Goal: Transaction & Acquisition: Download file/media

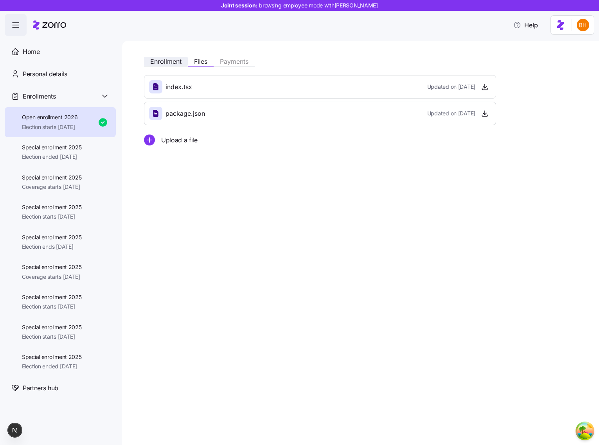
click at [159, 61] on span "Enrollment" at bounding box center [165, 61] width 31 height 6
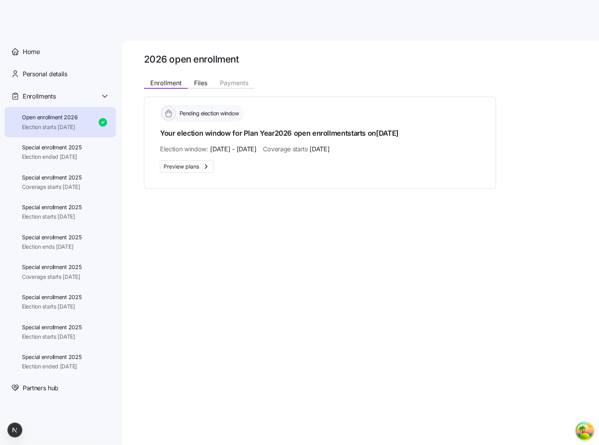
click at [480, 244] on div "2026 open enrollment Enrollment Files Payments Pending election window Your ele…" at bounding box center [360, 243] width 477 height 404
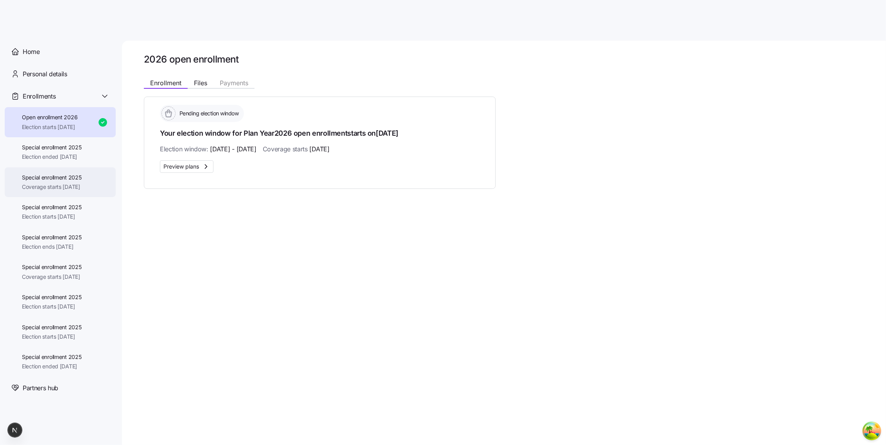
click at [69, 175] on span "Special enrollment 2025" at bounding box center [52, 178] width 60 height 8
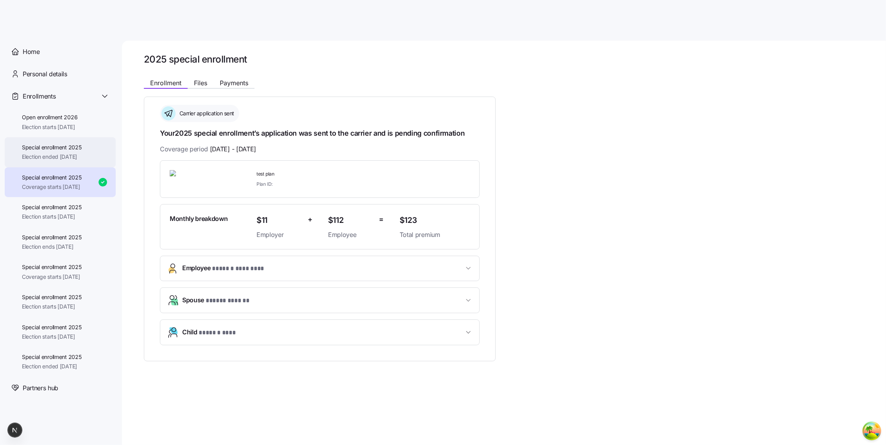
click at [82, 154] on span "Election ended [DATE]" at bounding box center [52, 157] width 60 height 8
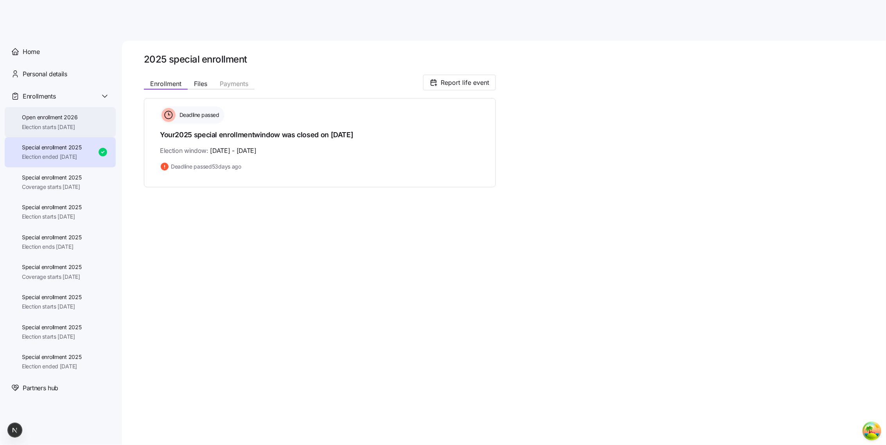
click at [38, 115] on span "Open enrollment 2026" at bounding box center [50, 117] width 56 height 8
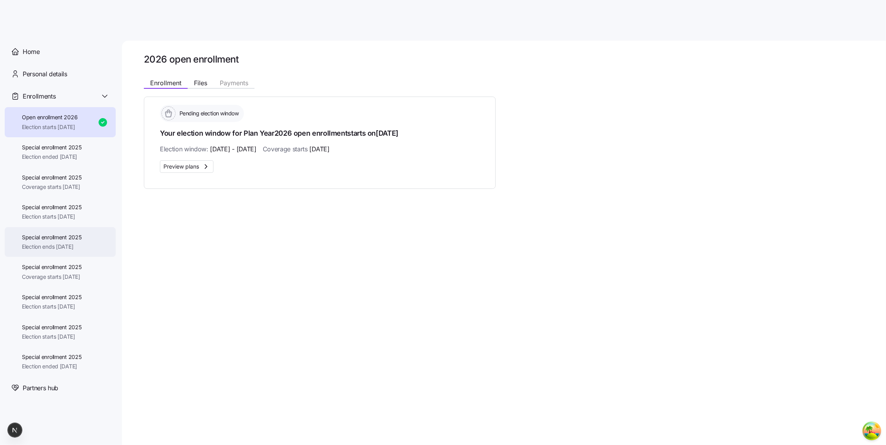
click at [50, 229] on div "Special enrollment 2025 Election ends 11/25/2025" at bounding box center [60, 242] width 111 height 30
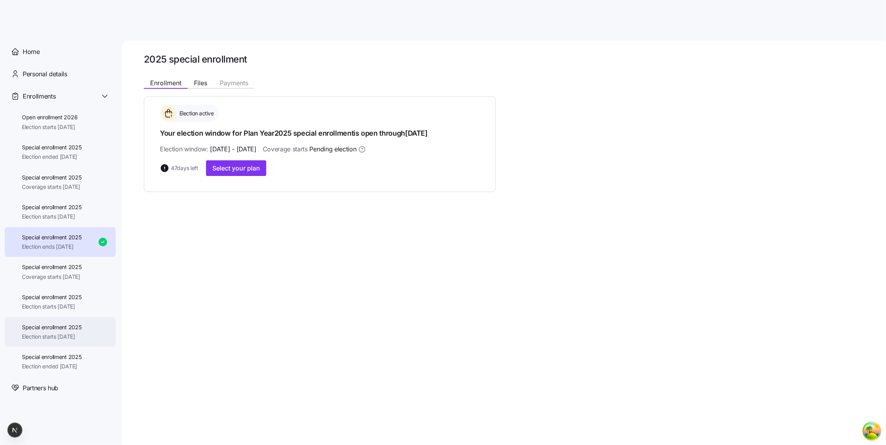
click at [51, 327] on span "Special enrollment 2025" at bounding box center [52, 327] width 60 height 8
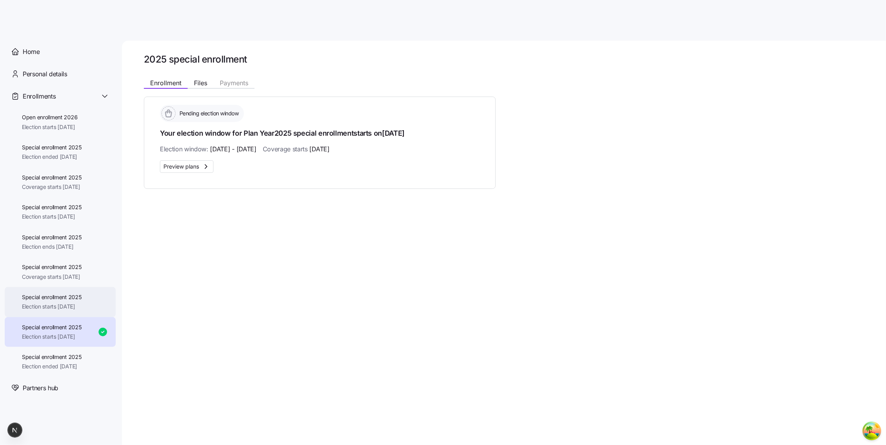
click at [62, 301] on span "Special enrollment 2025" at bounding box center [52, 297] width 60 height 8
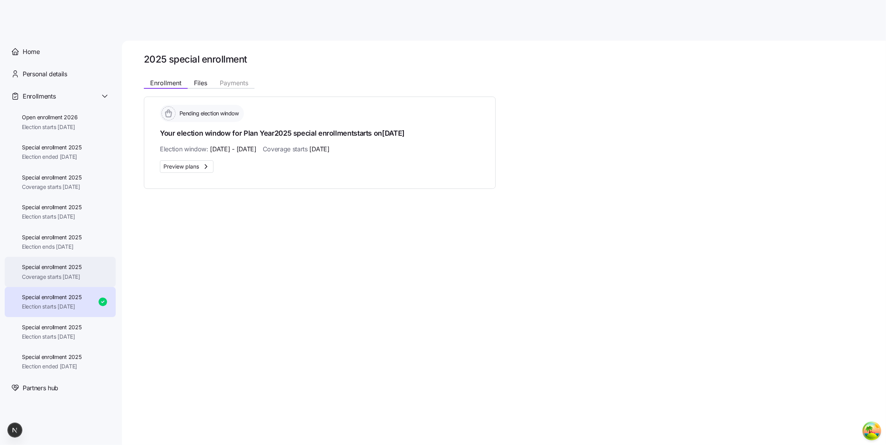
click at [68, 264] on span "Special enrollment 2025" at bounding box center [52, 267] width 60 height 8
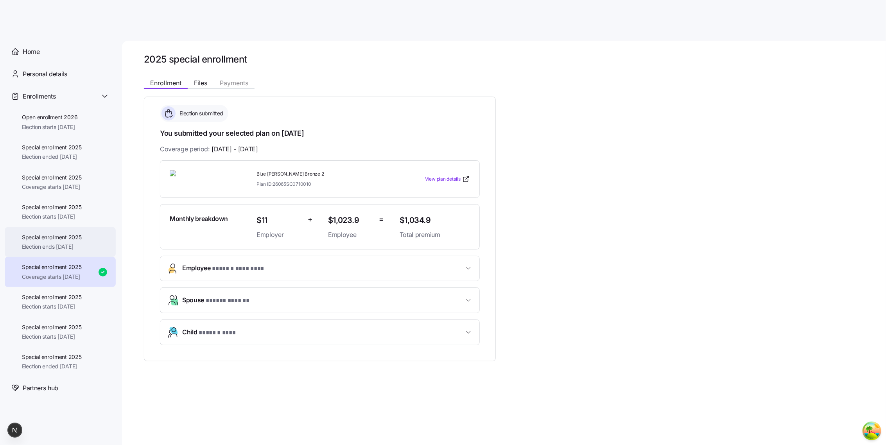
click at [92, 240] on div "Special enrollment 2025 Election ends 11/25/2025" at bounding box center [60, 242] width 111 height 30
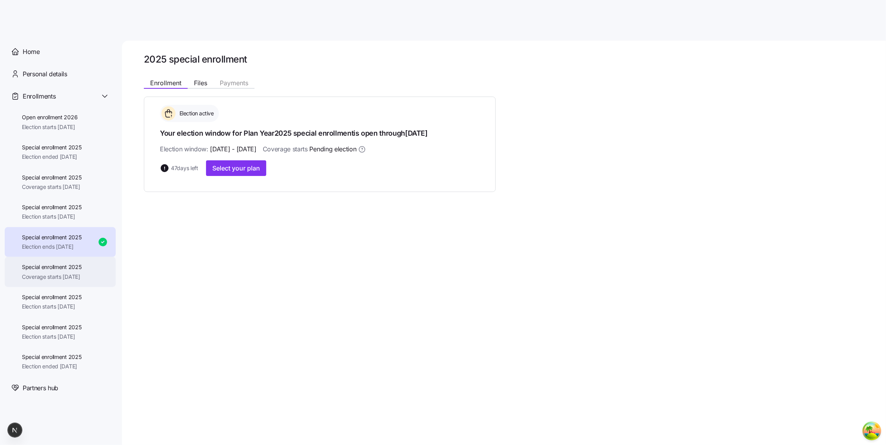
click at [81, 272] on div "Special enrollment 2025 Coverage starts 11/01/2025" at bounding box center [52, 272] width 60 height 18
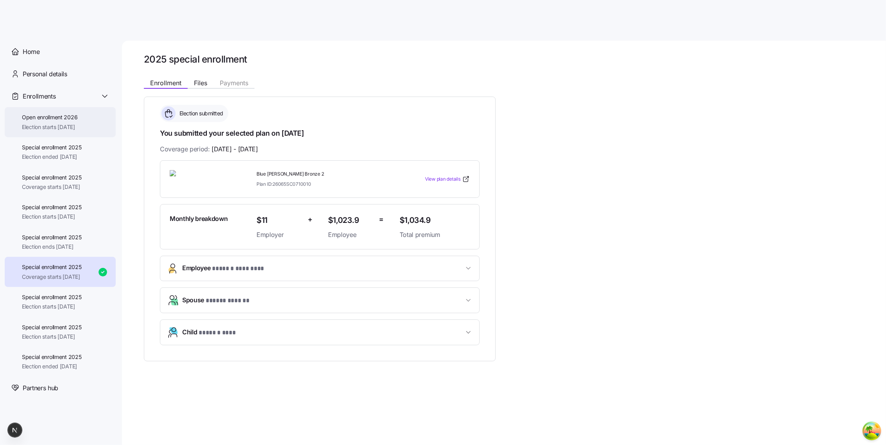
click at [53, 127] on span "Election starts [DATE]" at bounding box center [50, 127] width 56 height 8
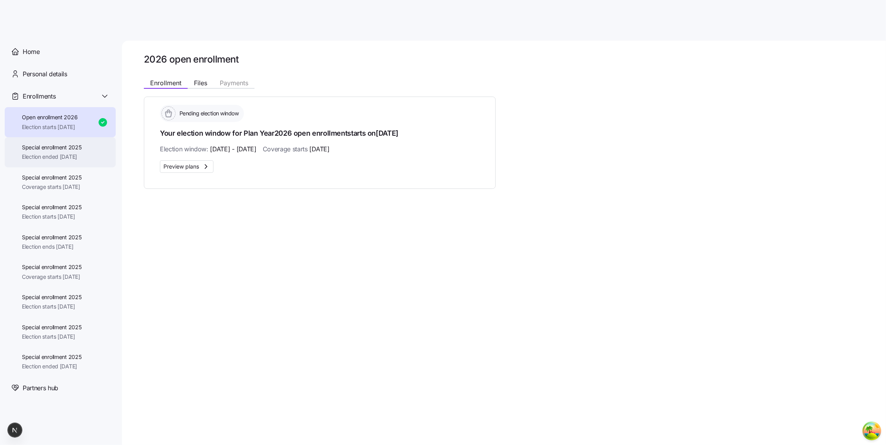
click at [53, 151] on div "Special enrollment 2025 Election ended 08/16/2025" at bounding box center [52, 153] width 60 height 18
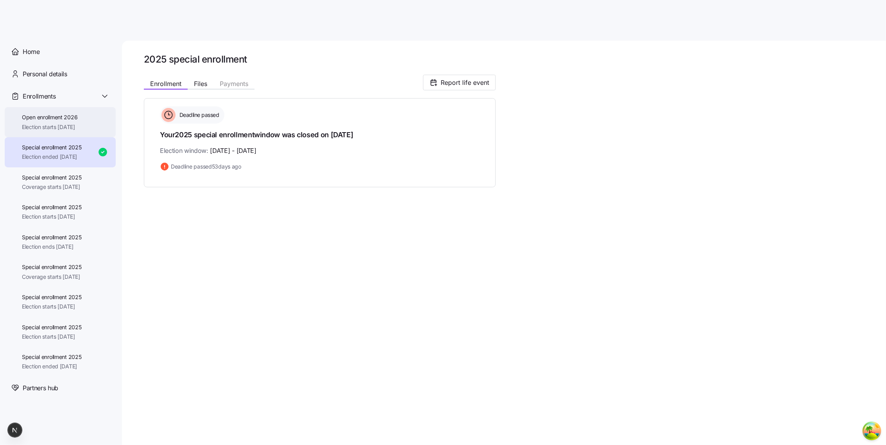
click at [53, 118] on span "Open enrollment 2026" at bounding box center [50, 117] width 56 height 8
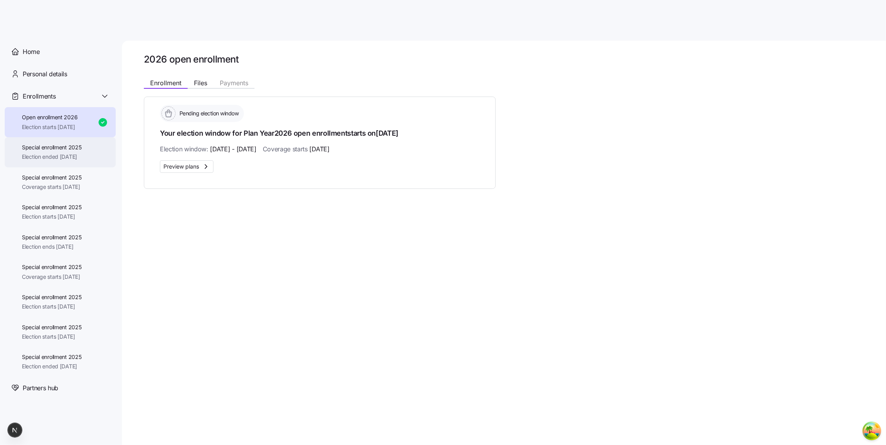
click at [49, 158] on span "Election ended [DATE]" at bounding box center [52, 157] width 60 height 8
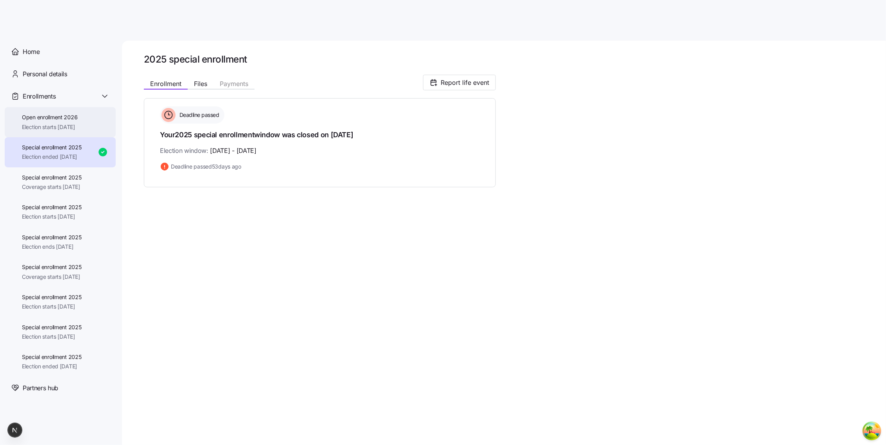
click at [52, 131] on span "Election starts [DATE]" at bounding box center [50, 127] width 56 height 8
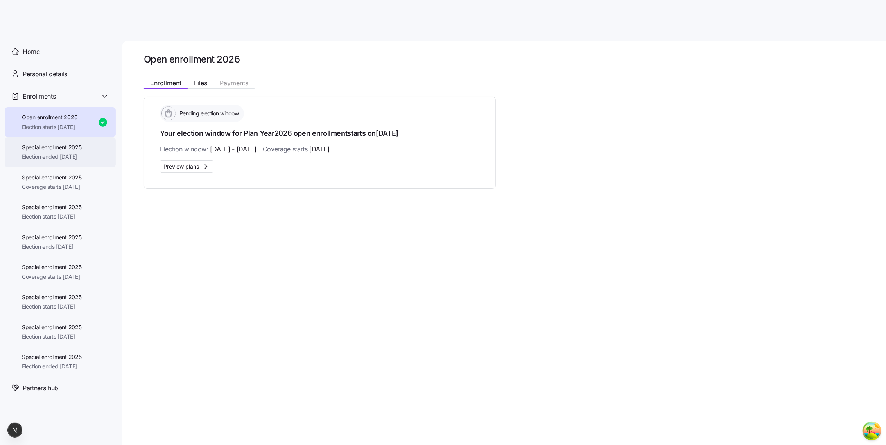
click at [76, 144] on span "Special enrollment 2025" at bounding box center [52, 148] width 60 height 8
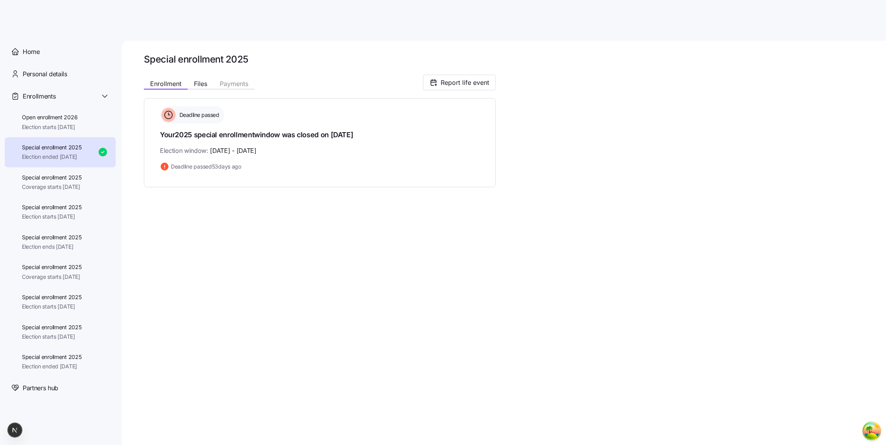
click at [90, 129] on div "Open enrollment 2026 Election starts 11/01/2025" at bounding box center [60, 122] width 111 height 30
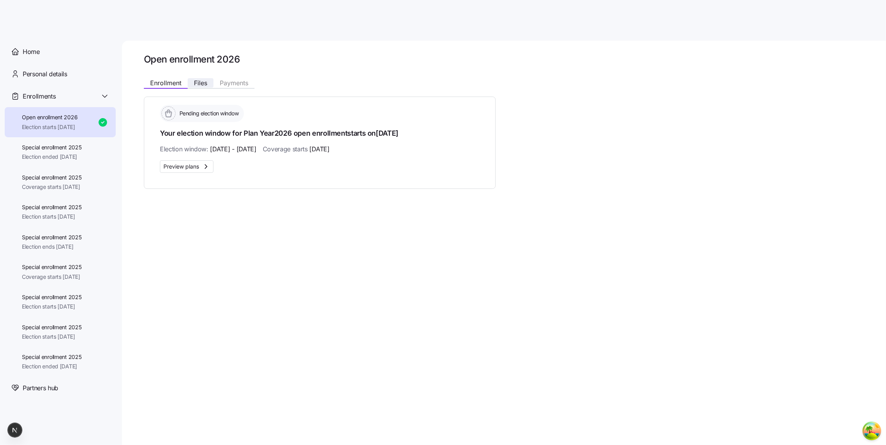
click at [207, 81] on span "Files" at bounding box center [200, 83] width 13 height 6
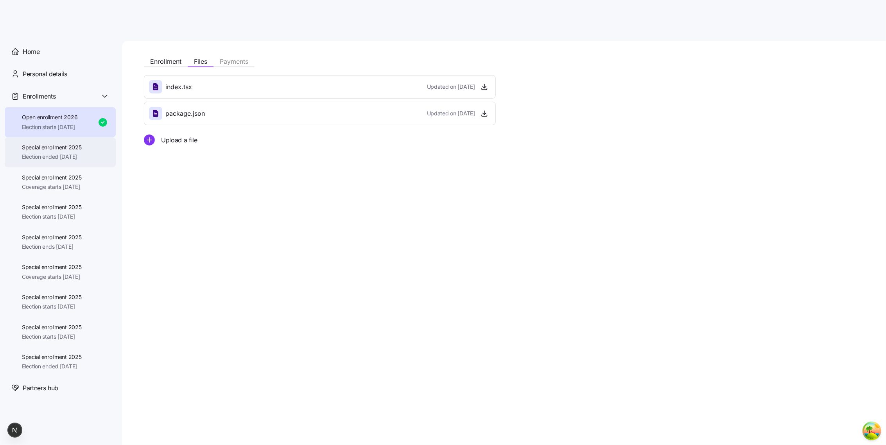
click at [61, 144] on span "Special enrollment 2025" at bounding box center [52, 148] width 60 height 8
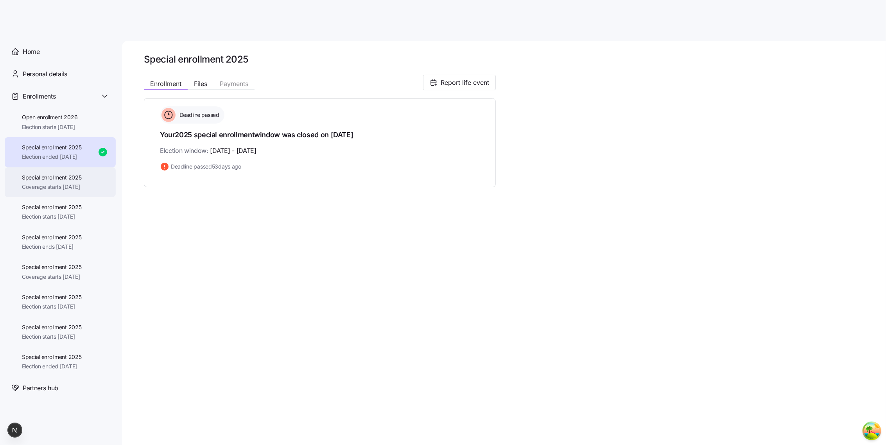
click at [66, 182] on div "Special enrollment 2025 Coverage starts 12/01/2025" at bounding box center [52, 183] width 60 height 18
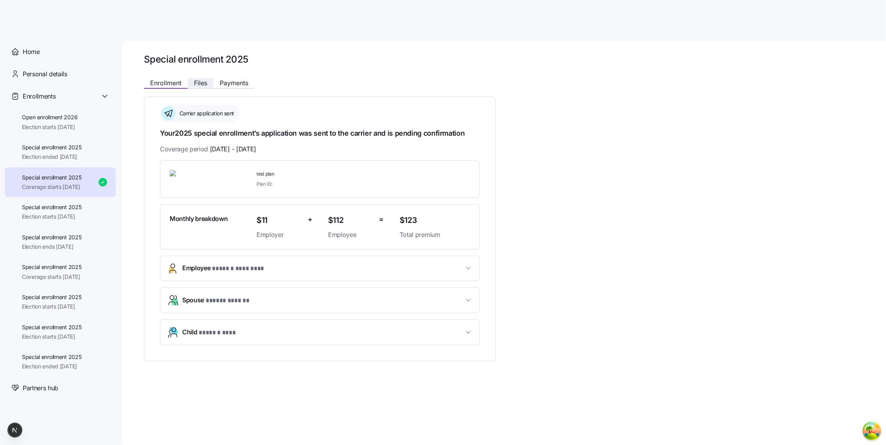
click at [199, 84] on span "Files" at bounding box center [200, 83] width 13 height 6
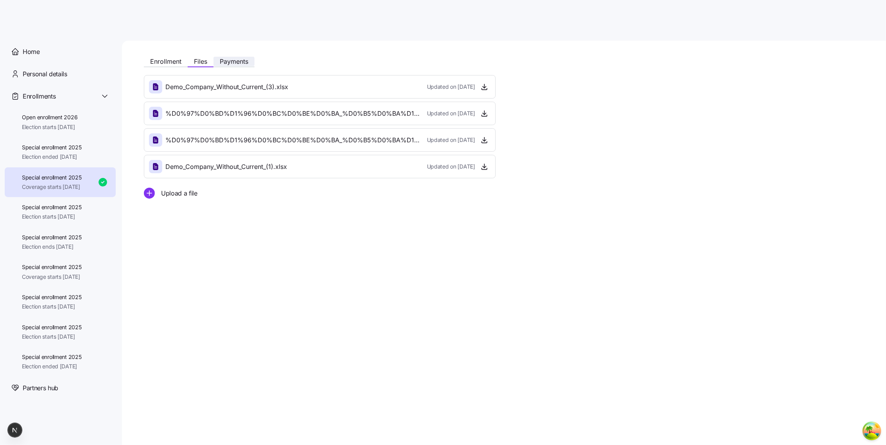
click at [239, 66] on button "Payments" at bounding box center [234, 61] width 41 height 9
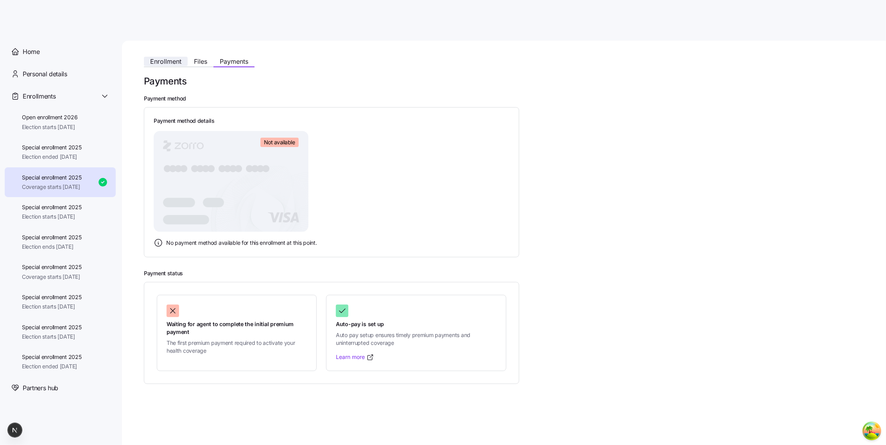
click at [172, 63] on span "Enrollment" at bounding box center [165, 61] width 31 height 6
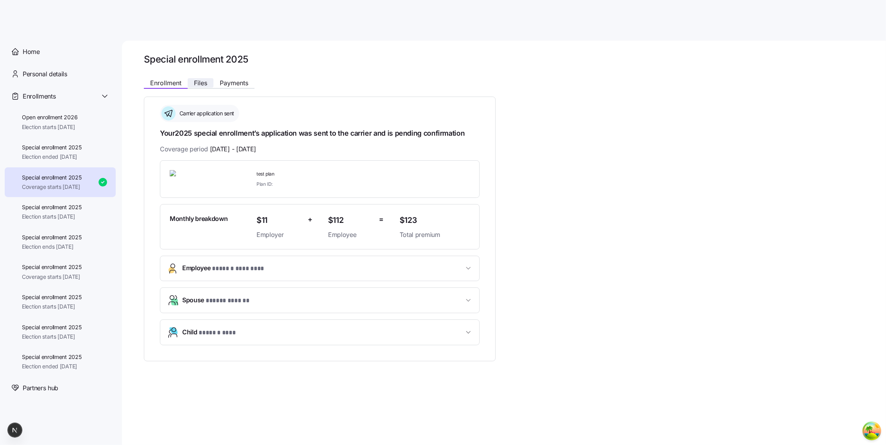
click at [201, 85] on span "Files" at bounding box center [200, 83] width 13 height 6
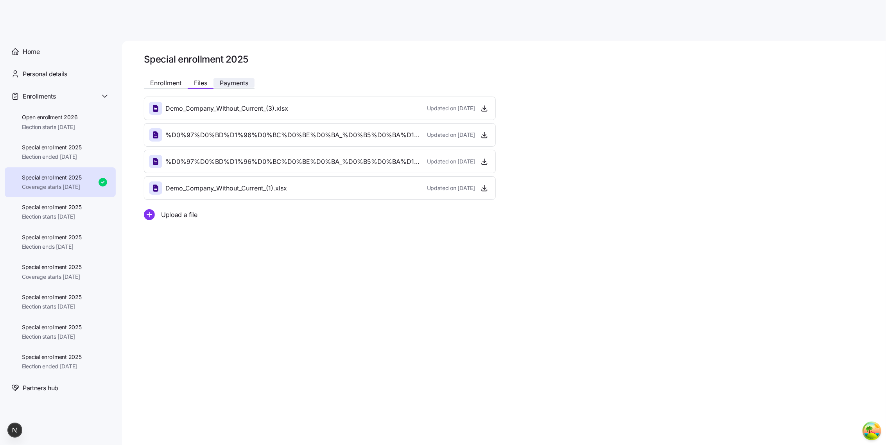
click at [233, 83] on span "Payments" at bounding box center [234, 83] width 29 height 6
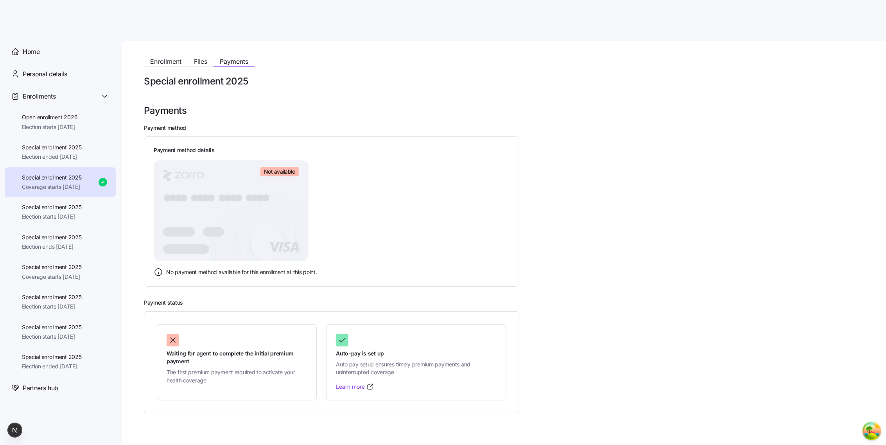
click at [199, 66] on div "Enrollment Files Payments" at bounding box center [199, 62] width 111 height 9
click at [205, 65] on button "Files" at bounding box center [201, 61] width 26 height 9
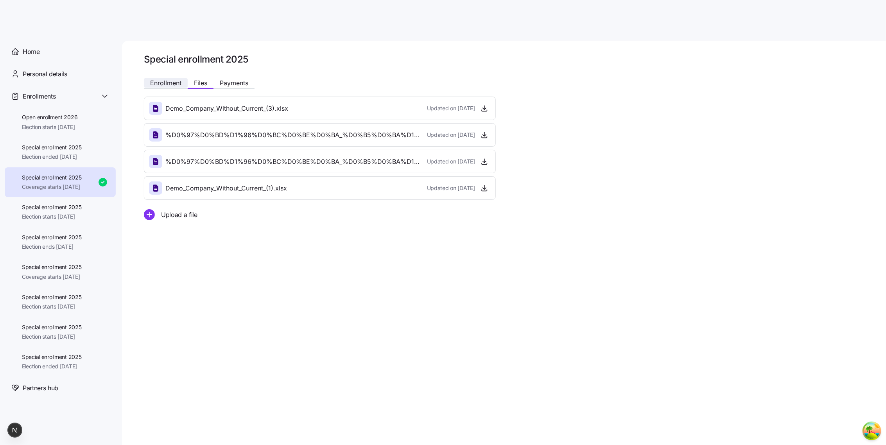
click at [163, 80] on span "Enrollment" at bounding box center [165, 83] width 31 height 6
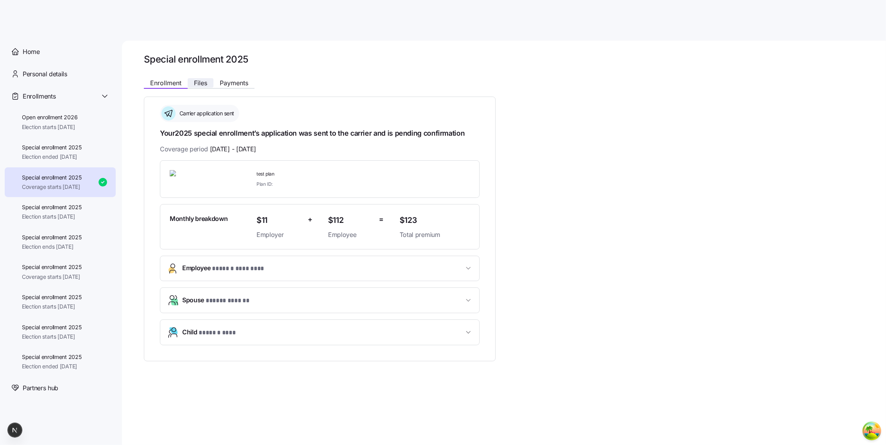
click at [203, 80] on span "Files" at bounding box center [200, 83] width 13 height 6
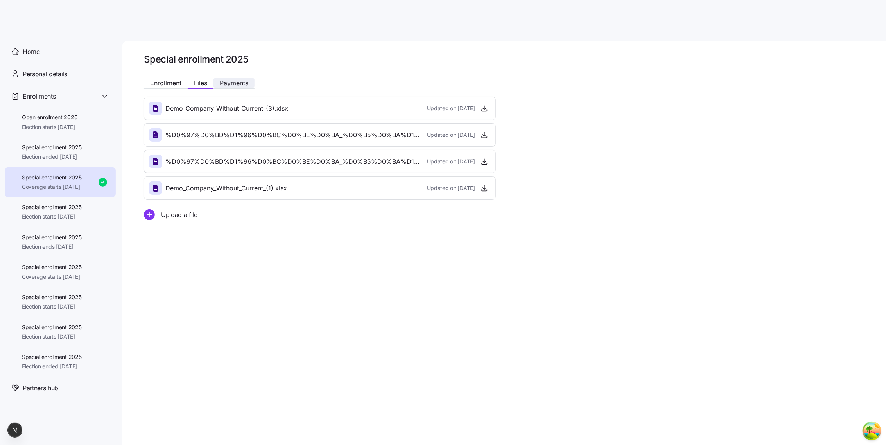
click at [233, 81] on span "Payments" at bounding box center [234, 83] width 29 height 6
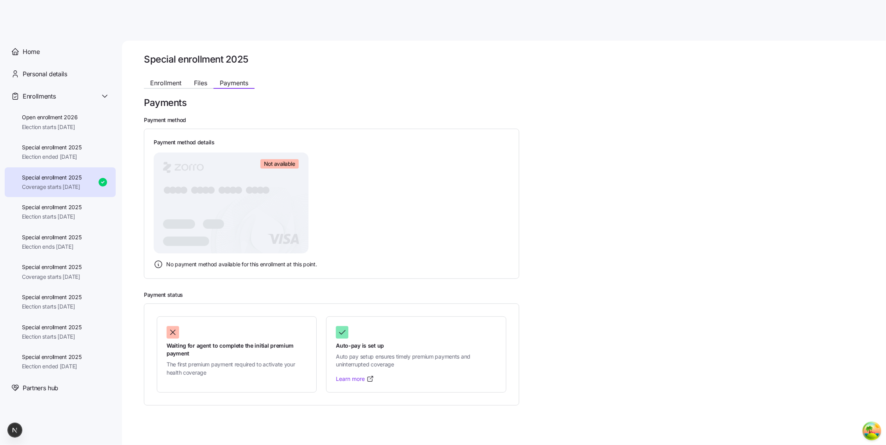
click at [200, 74] on div "Special enrollment 2025 Enrollment Files Payments Payments Payment method Payme…" at bounding box center [509, 229] width 731 height 352
click at [200, 81] on span "Files" at bounding box center [200, 83] width 13 height 6
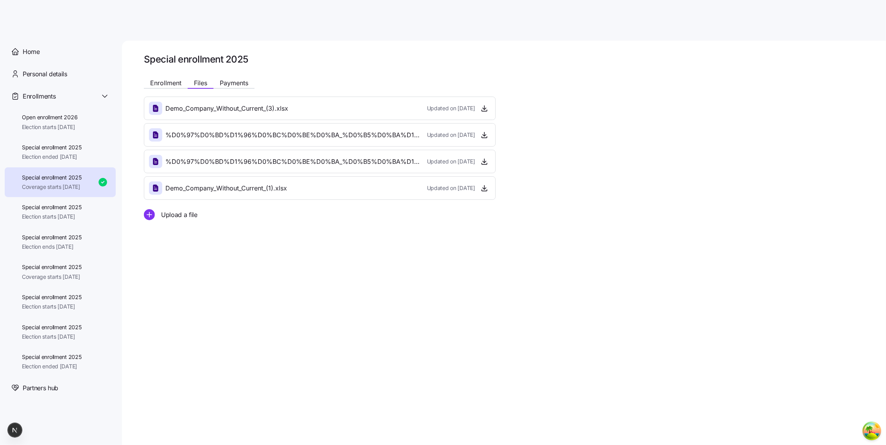
click at [180, 83] on span "Enrollment" at bounding box center [165, 83] width 31 height 6
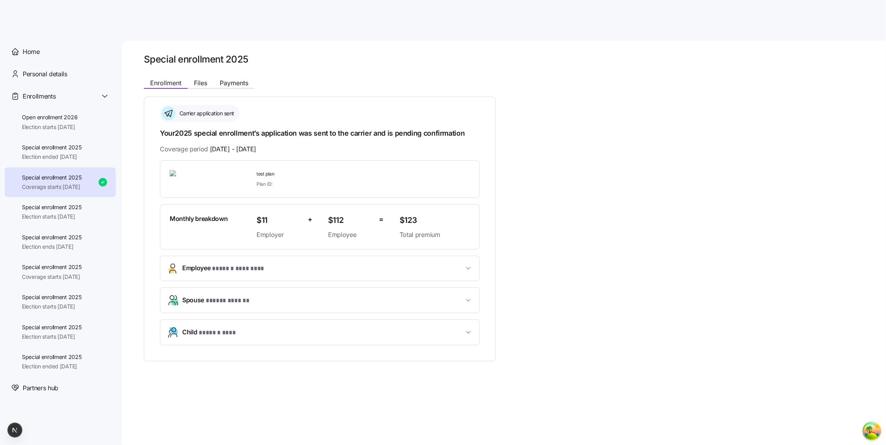
click at [194, 76] on div "Enrollment Files Payments" at bounding box center [320, 82] width 352 height 14
click at [198, 84] on span "Files" at bounding box center [200, 83] width 13 height 6
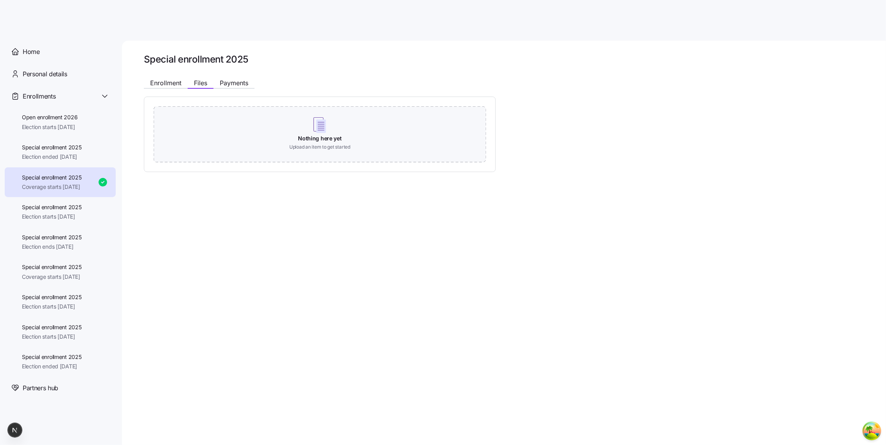
click at [241, 83] on span "Payments" at bounding box center [234, 83] width 29 height 6
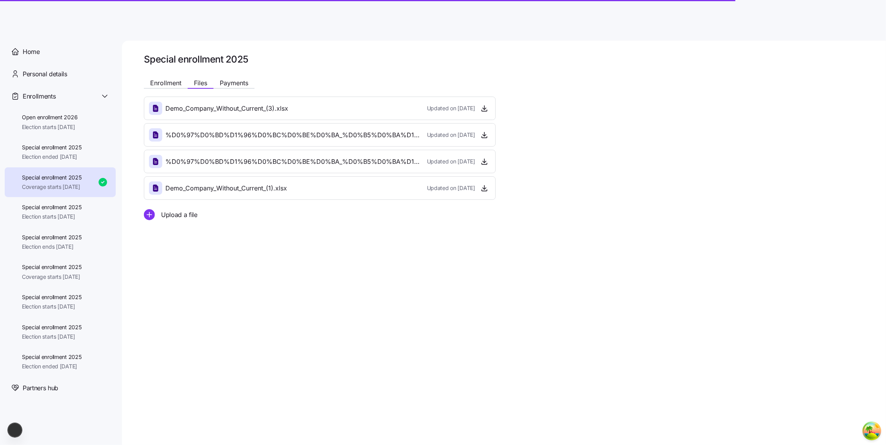
drag, startPoint x: 175, startPoint y: 79, endPoint x: 199, endPoint y: 36, distance: 49.3
click at [199, 36] on main "Special enrollment 2025 Enrollment Files Payments Demo_Company_Without_Current_…" at bounding box center [443, 220] width 886 height 440
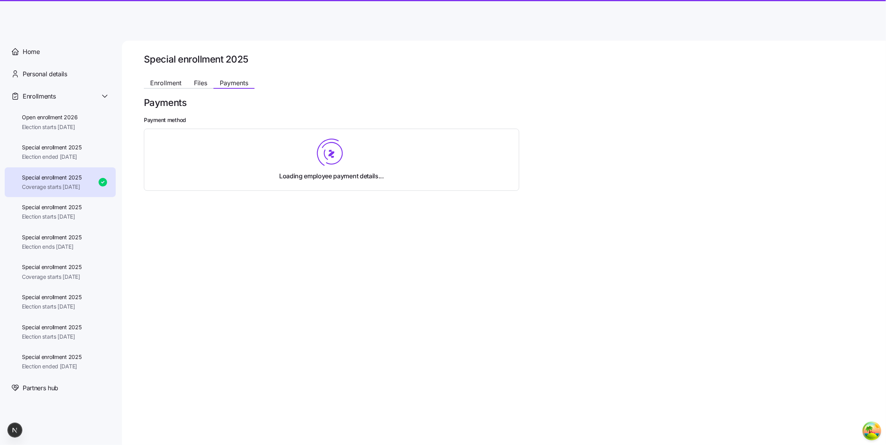
click at [178, 84] on span "Enrollment" at bounding box center [165, 83] width 31 height 6
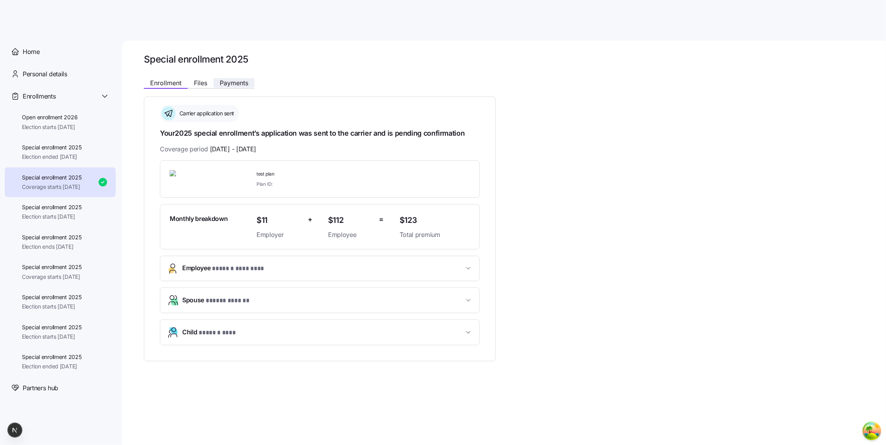
click at [224, 85] on span "Payments" at bounding box center [234, 83] width 29 height 6
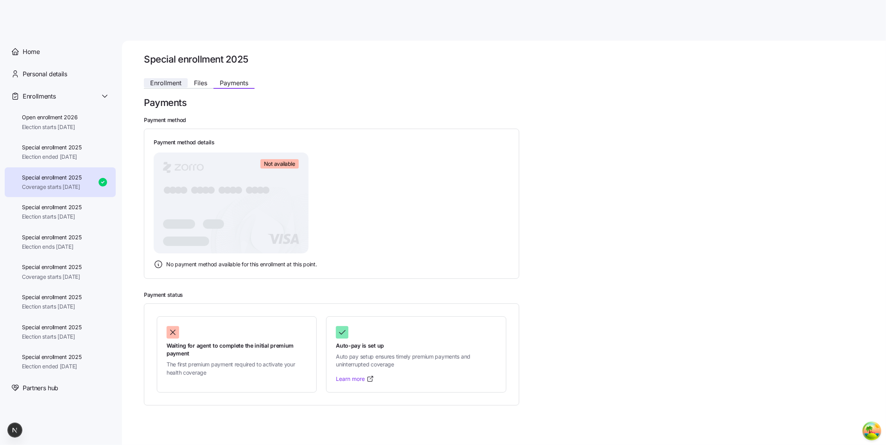
click at [175, 82] on span "Enrollment" at bounding box center [165, 83] width 31 height 6
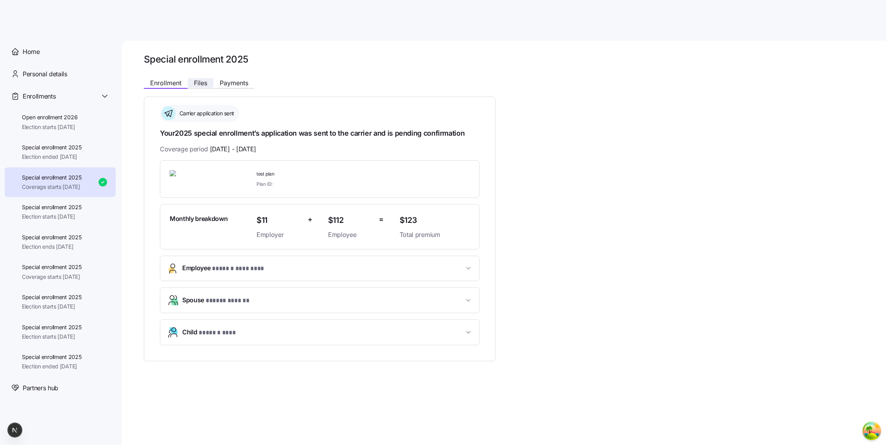
click at [208, 83] on button "Files" at bounding box center [201, 82] width 26 height 9
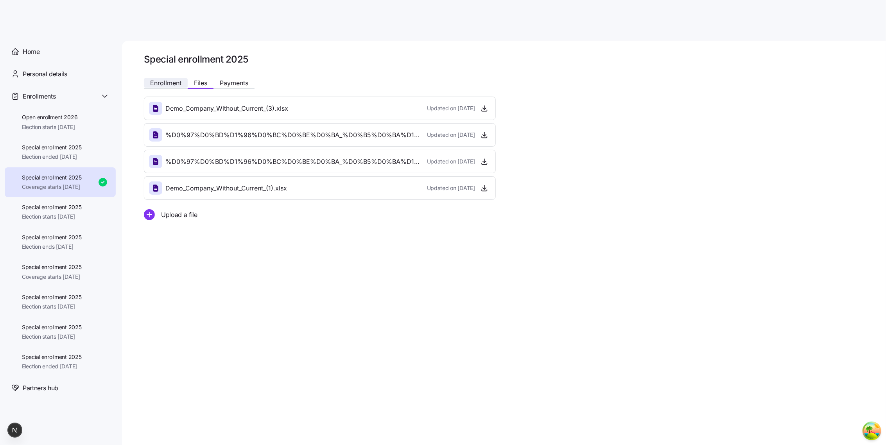
click at [163, 81] on span "Enrollment" at bounding box center [165, 83] width 31 height 6
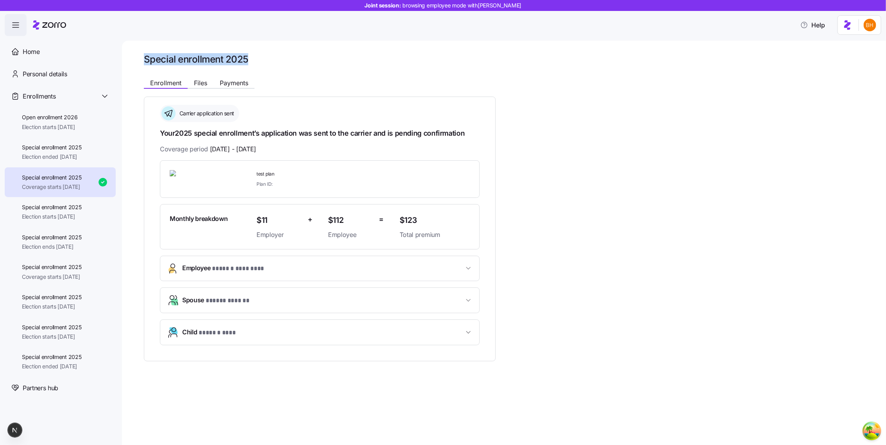
drag, startPoint x: 126, startPoint y: 57, endPoint x: 261, endPoint y: 59, distance: 135.7
click at [261, 59] on div "**********" at bounding box center [504, 243] width 764 height 404
click at [261, 59] on h1 "Special enrollment 2025" at bounding box center [502, 59] width 717 height 12
click at [203, 82] on span "Files" at bounding box center [200, 83] width 13 height 6
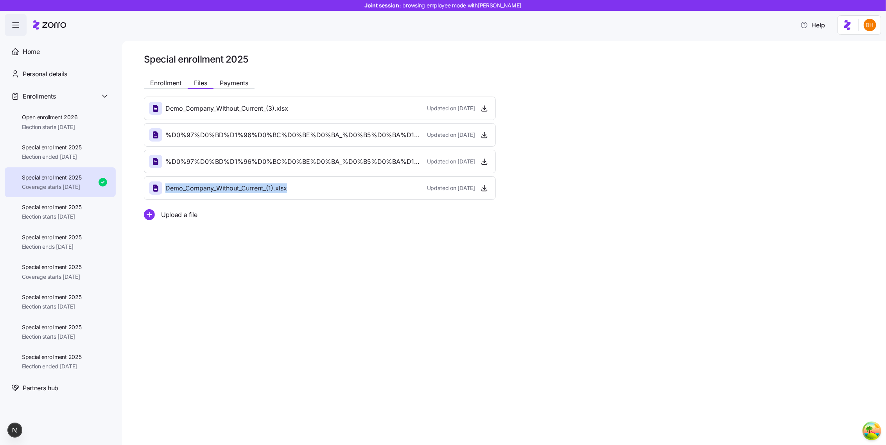
drag, startPoint x: 292, startPoint y: 189, endPoint x: 167, endPoint y: 188, distance: 125.1
click at [166, 188] on div "Demo_Company_Without_Current_(1).xlsx Updated on [DATE]" at bounding box center [320, 187] width 342 height 13
click at [196, 186] on span "Demo_Company_Without_Current_(1).xlsx" at bounding box center [226, 188] width 122 height 10
click at [484, 187] on icon "button" at bounding box center [485, 188] width 8 height 8
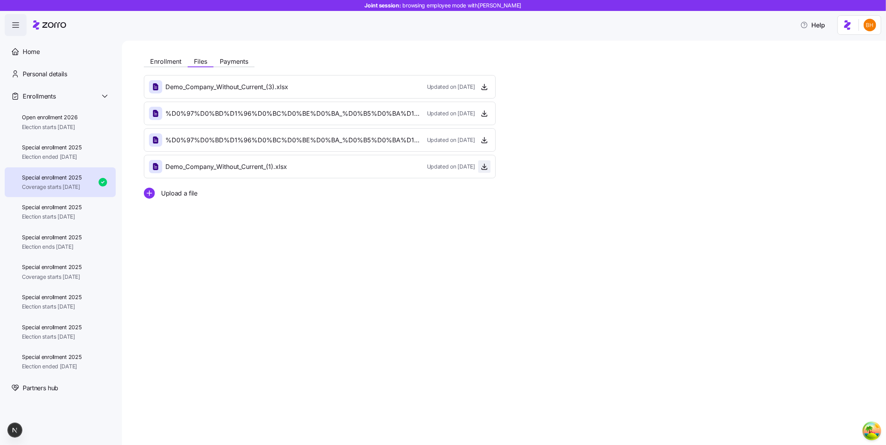
click at [487, 169] on icon "button" at bounding box center [485, 167] width 8 height 8
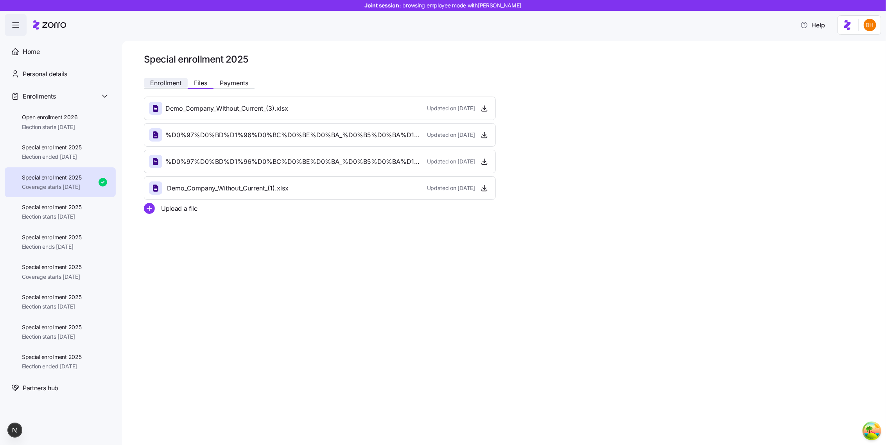
click at [163, 86] on span "Enrollment" at bounding box center [165, 83] width 31 height 6
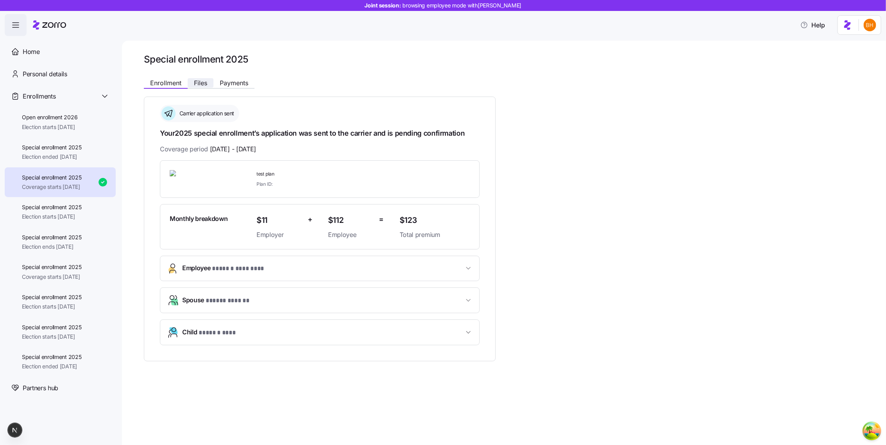
click at [197, 78] on button "Files" at bounding box center [201, 82] width 26 height 9
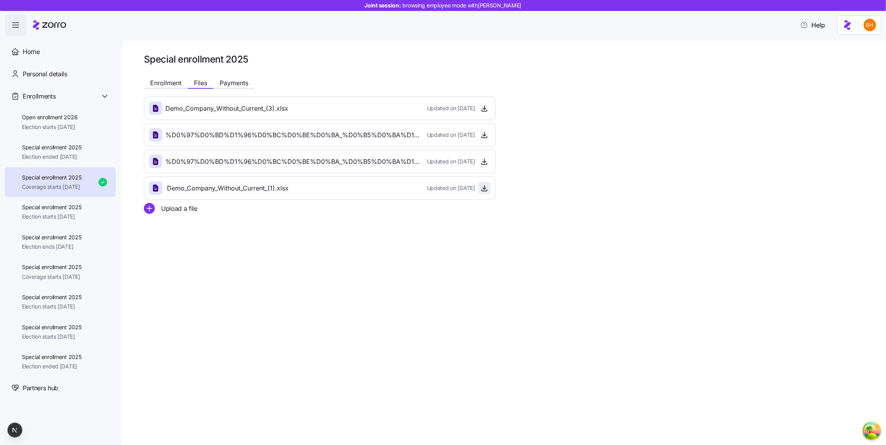
click at [483, 186] on icon "button" at bounding box center [485, 188] width 8 height 8
click at [156, 81] on span "Enrollment" at bounding box center [165, 83] width 31 height 6
